Goal: Task Accomplishment & Management: Use online tool/utility

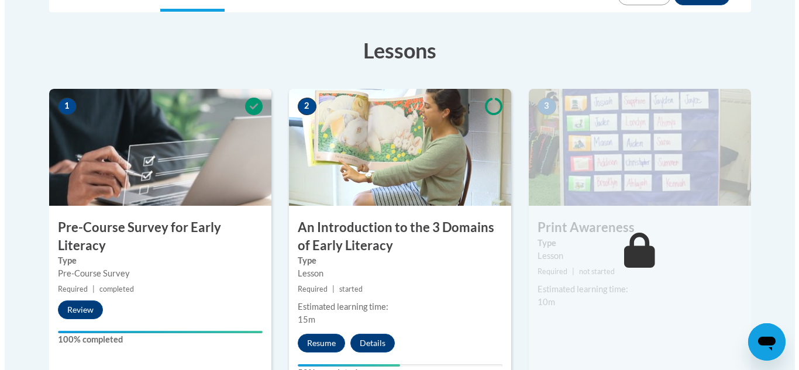
scroll to position [363, 0]
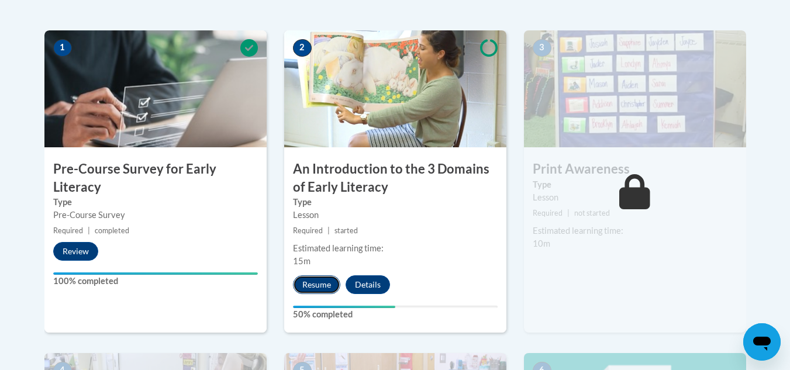
click at [315, 289] on button "Resume" at bounding box center [316, 284] width 47 height 19
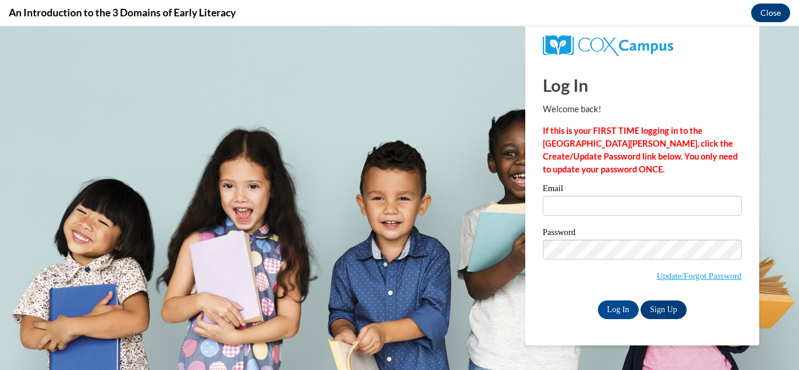
scroll to position [0, 0]
click at [605, 306] on input "Log In" at bounding box center [618, 310] width 41 height 19
click at [595, 206] on input "Email" at bounding box center [642, 206] width 199 height 20
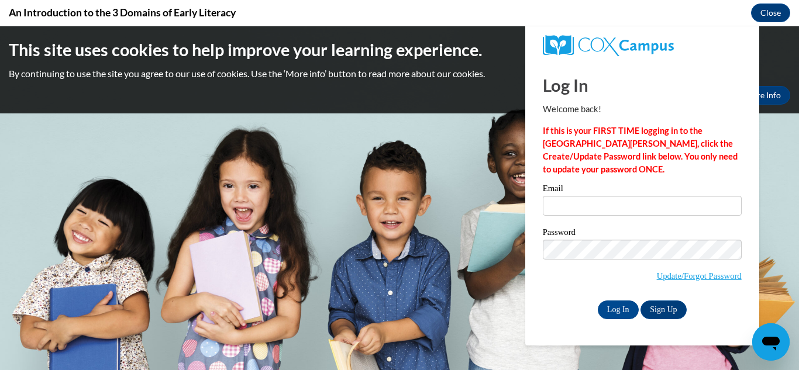
click at [718, 149] on p "If this is your FIRST TIME logging in to the [GEOGRAPHIC_DATA][PERSON_NAME], cl…" at bounding box center [642, 150] width 199 height 51
click at [677, 212] on input "Email" at bounding box center [642, 206] width 199 height 20
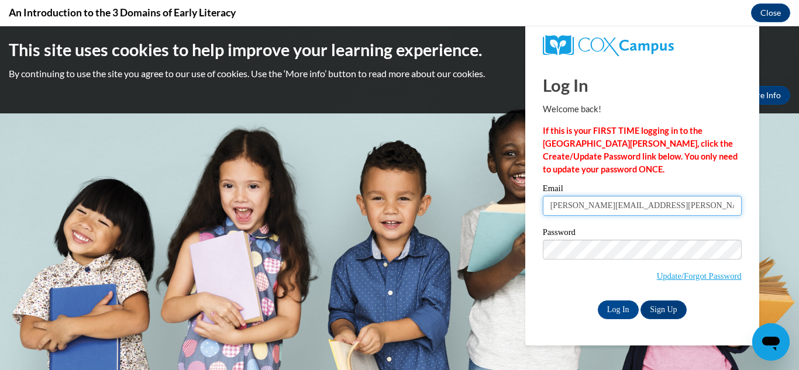
type input "[PERSON_NAME][EMAIL_ADDRESS][PERSON_NAME][DOMAIN_NAME]"
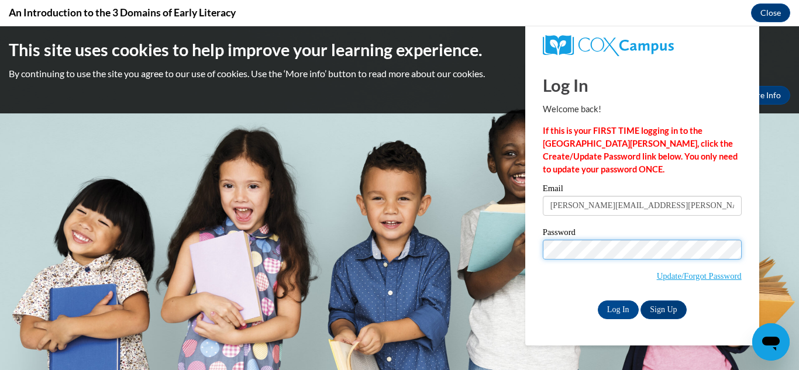
click at [598, 301] on input "Log In" at bounding box center [618, 310] width 41 height 19
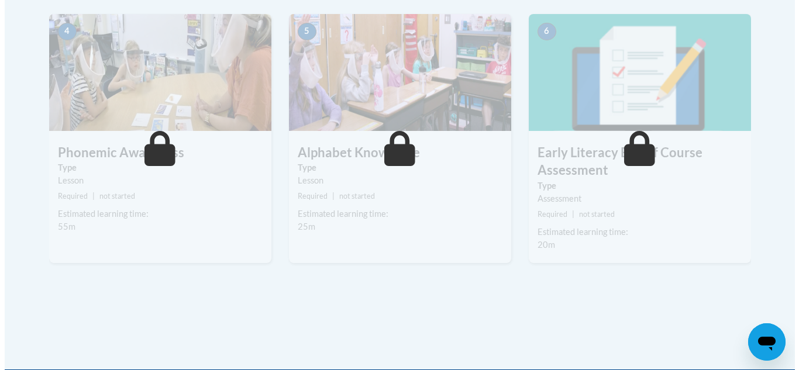
scroll to position [468, 0]
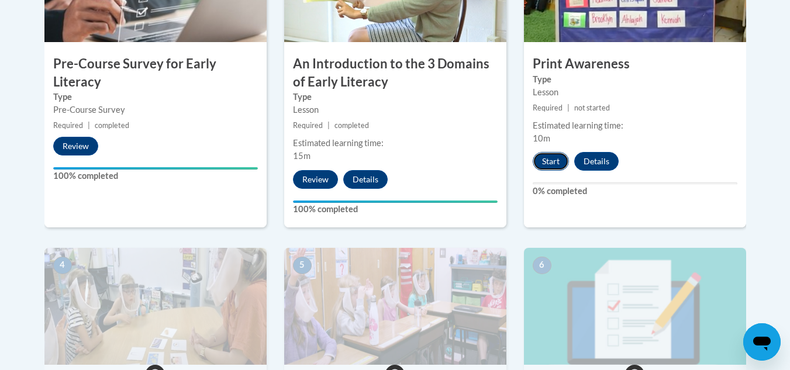
click at [555, 161] on button "Start" at bounding box center [551, 161] width 36 height 19
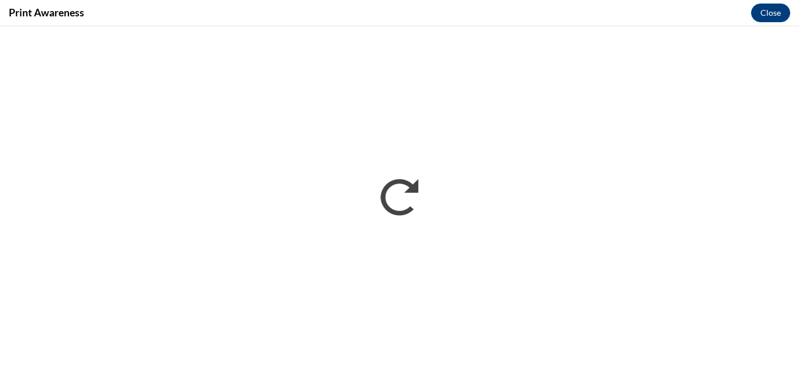
scroll to position [0, 0]
